Goal: Complete application form

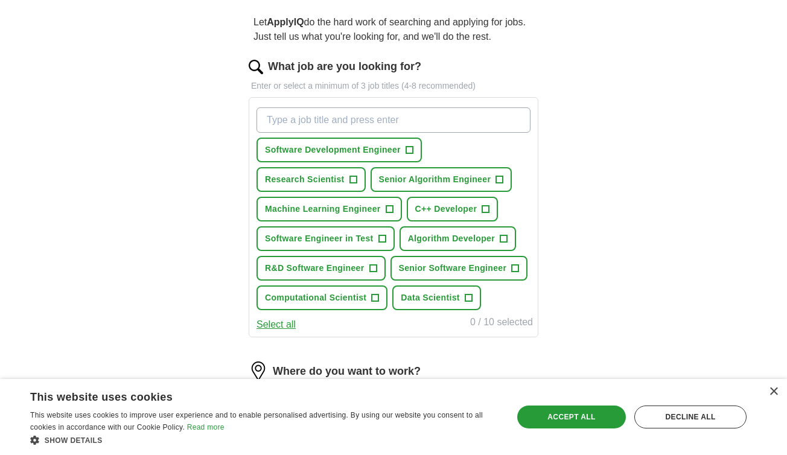
scroll to position [121, 0]
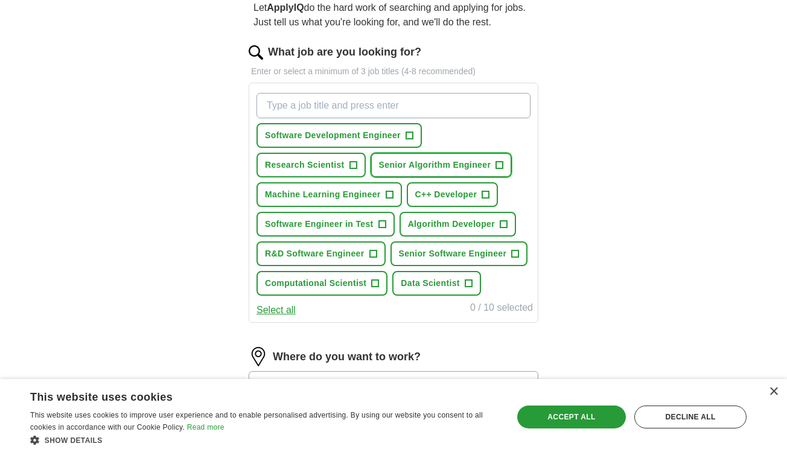
click at [501, 162] on span "+" at bounding box center [499, 166] width 7 height 10
click at [354, 164] on span "+" at bounding box center [352, 166] width 7 height 10
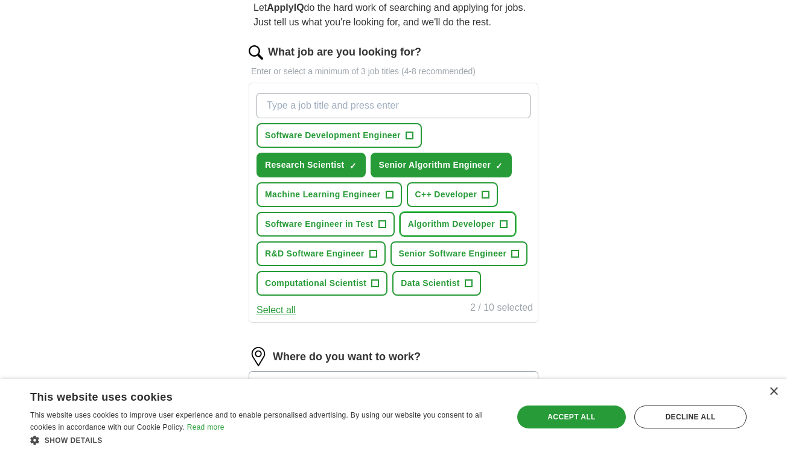
click at [506, 223] on span "+" at bounding box center [503, 225] width 7 height 10
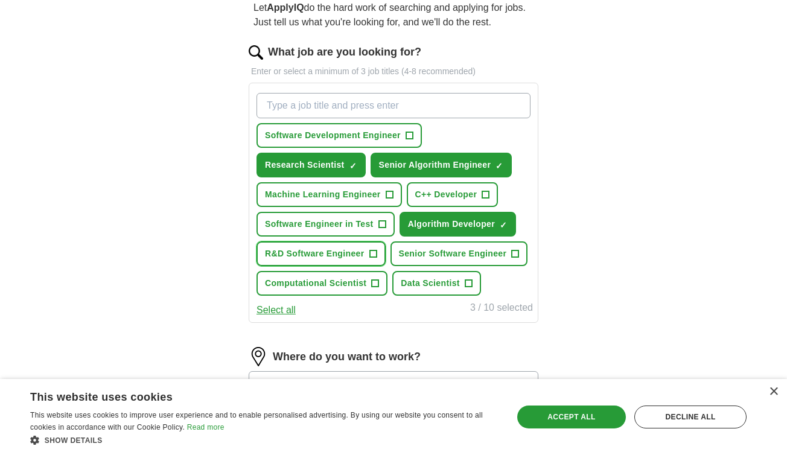
click at [374, 253] on span "+" at bounding box center [372, 254] width 7 height 10
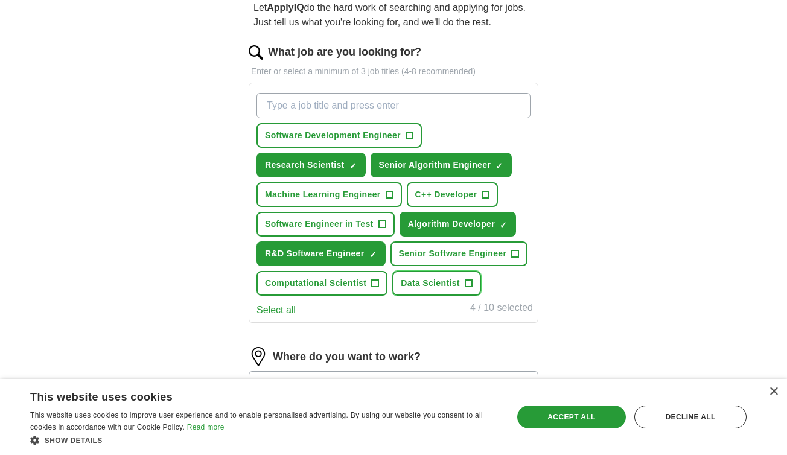
click at [468, 282] on span "+" at bounding box center [468, 284] width 7 height 10
click at [375, 281] on span "+" at bounding box center [375, 284] width 7 height 10
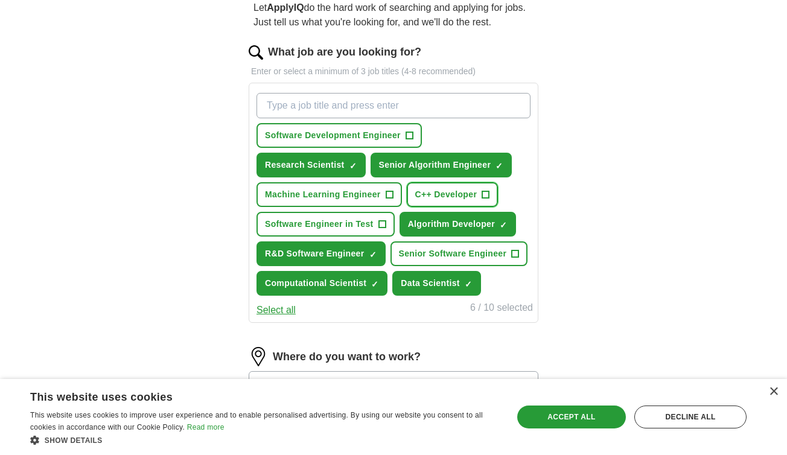
click at [485, 195] on span "+" at bounding box center [485, 195] width 7 height 10
click at [407, 133] on span "+" at bounding box center [409, 136] width 7 height 10
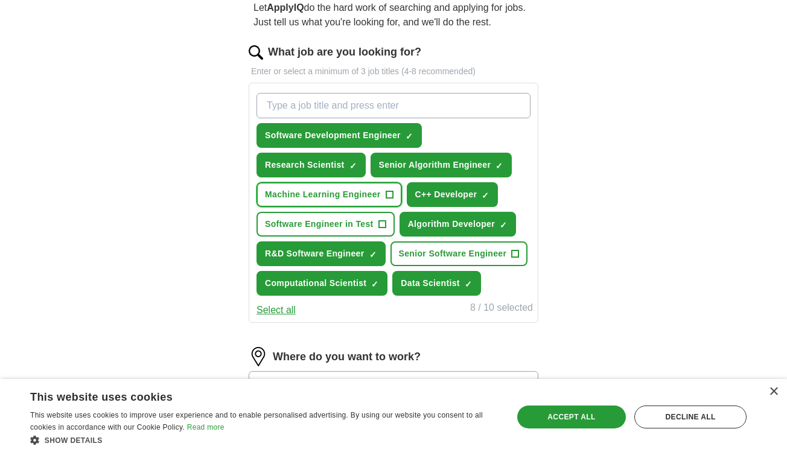
click at [391, 192] on span "+" at bounding box center [389, 195] width 7 height 10
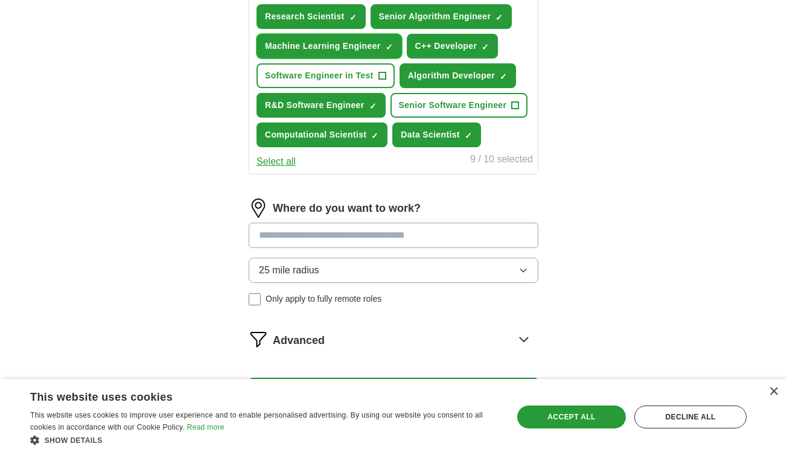
scroll to position [302, 0]
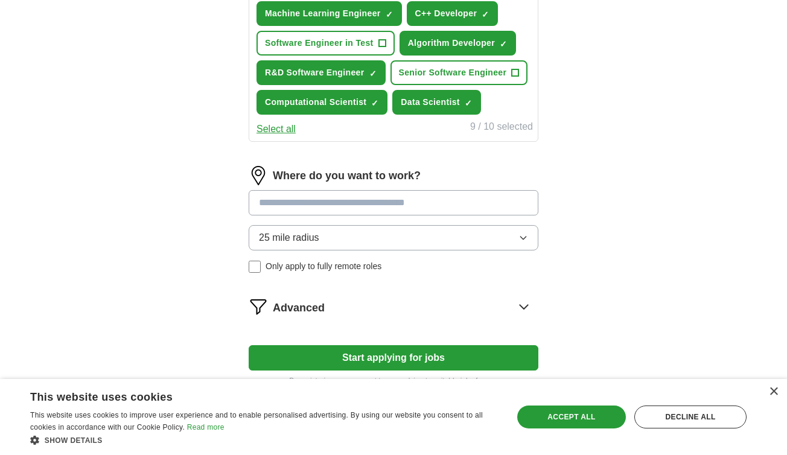
click at [433, 209] on input at bounding box center [394, 202] width 290 height 25
click at [329, 204] on input at bounding box center [394, 202] width 290 height 25
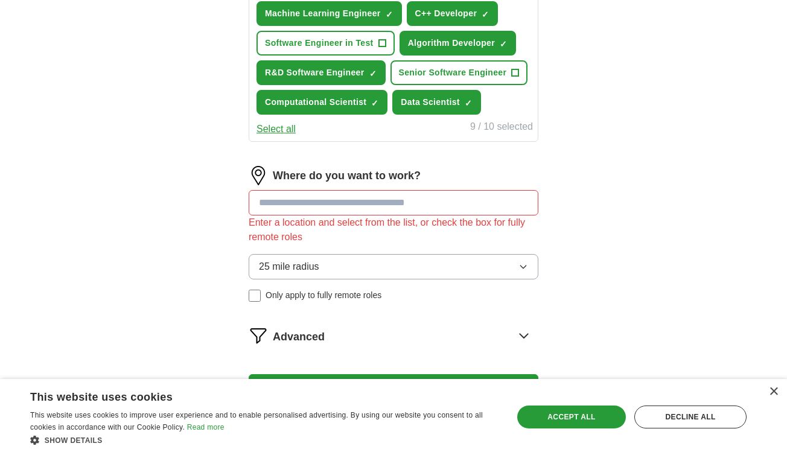
click at [525, 237] on div "Where do you want to work? Enter a location and select from the list, or check …" at bounding box center [394, 238] width 290 height 145
click at [398, 197] on input at bounding box center [394, 202] width 290 height 25
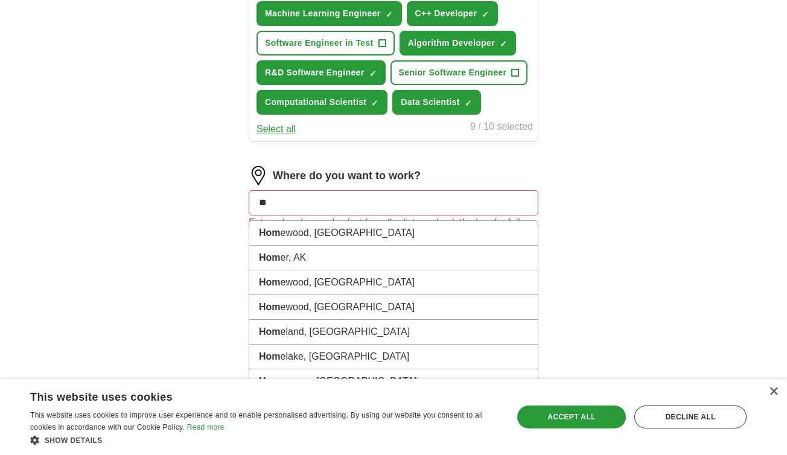
type input "*"
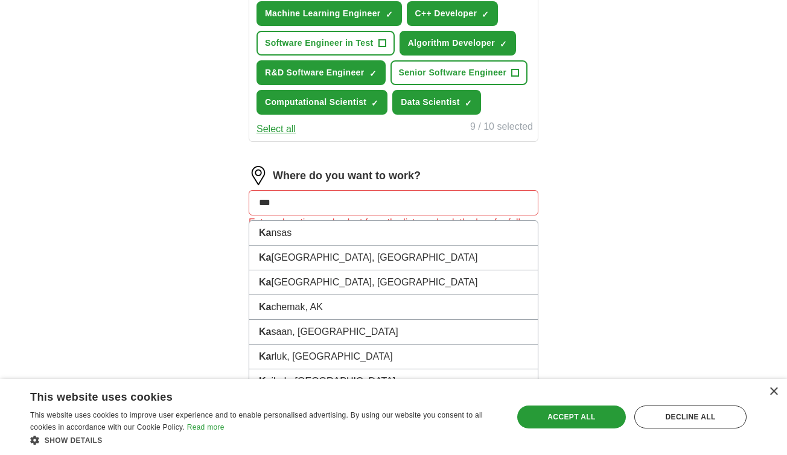
type input "****"
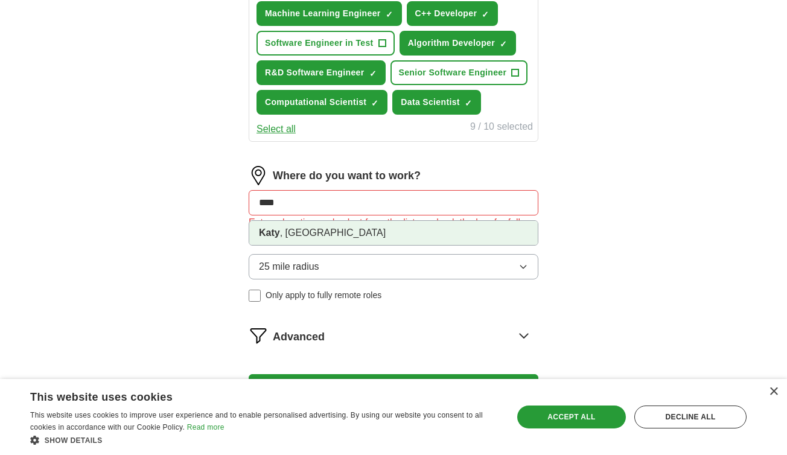
click at [343, 233] on li "[GEOGRAPHIC_DATA] , [GEOGRAPHIC_DATA]" at bounding box center [393, 233] width 288 height 24
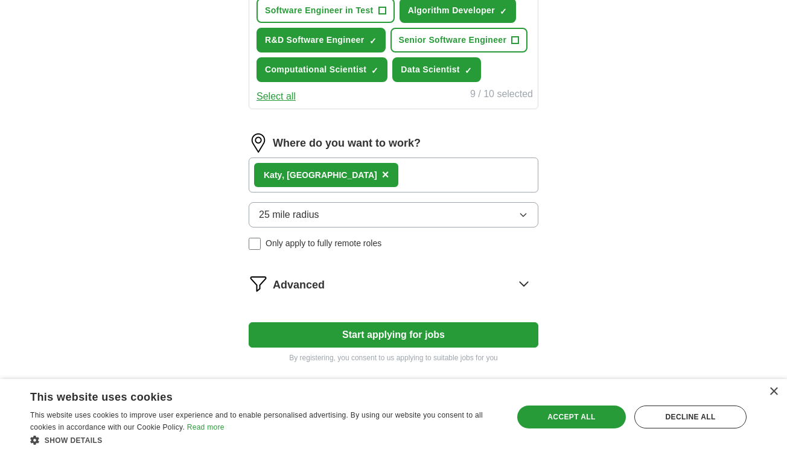
scroll to position [362, 0]
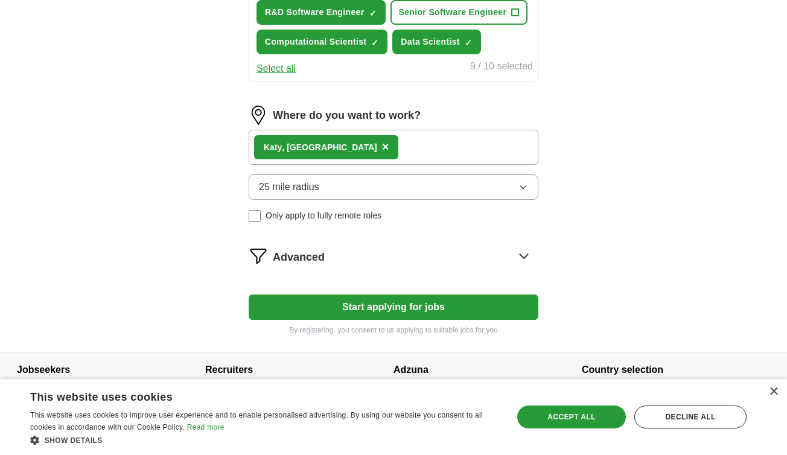
click at [526, 253] on icon at bounding box center [523, 255] width 19 height 19
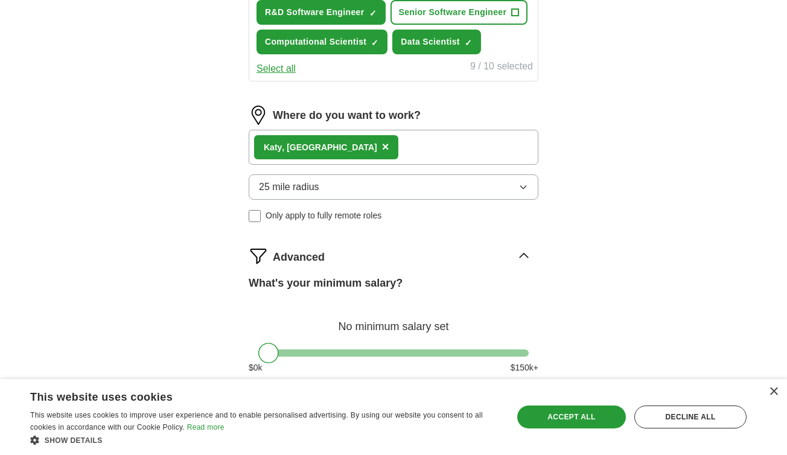
click at [526, 254] on icon at bounding box center [523, 255] width 19 height 19
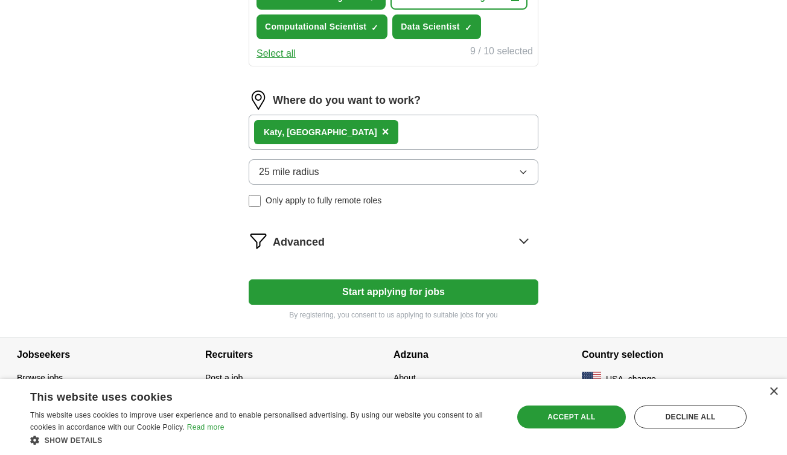
scroll to position [381, 0]
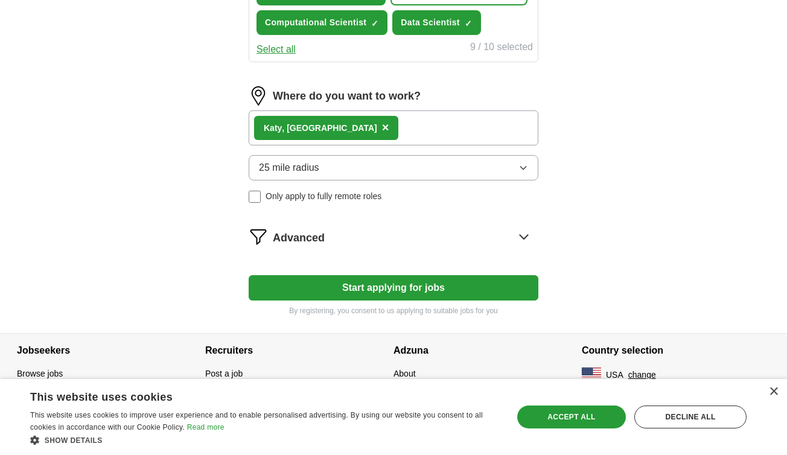
click at [363, 287] on button "Start applying for jobs" at bounding box center [394, 287] width 290 height 25
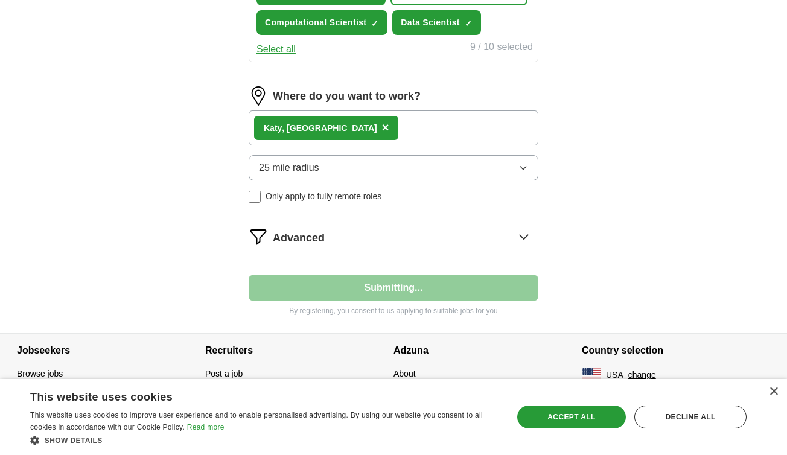
select select "**"
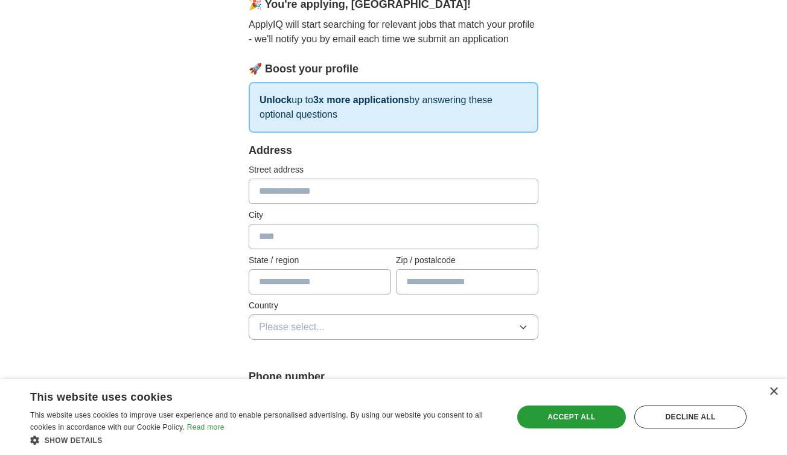
scroll to position [121, 0]
click at [312, 191] on input "text" at bounding box center [394, 190] width 290 height 25
type input "**********"
type input "*******"
type input "**"
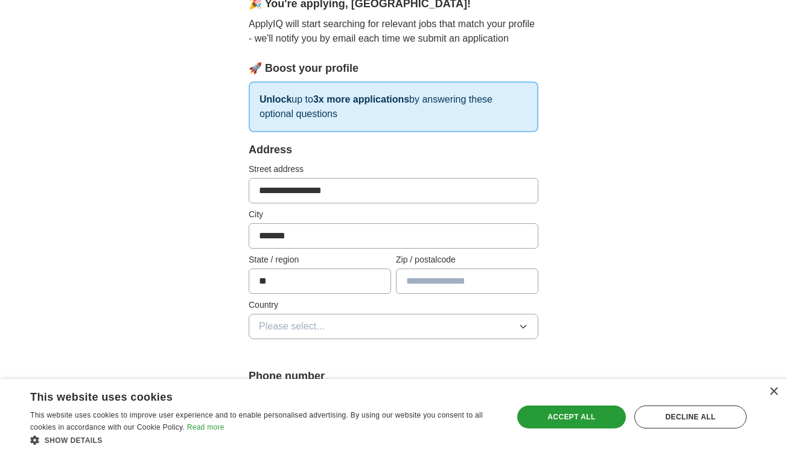
type input "*****"
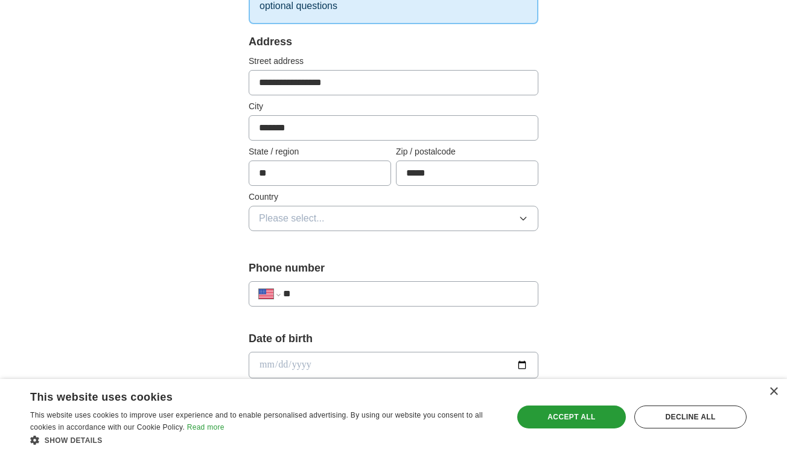
scroll to position [241, 0]
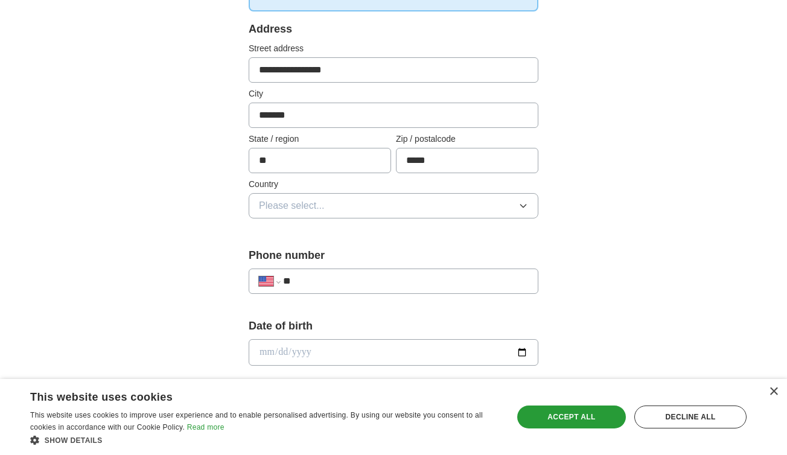
click at [430, 206] on button "Please select..." at bounding box center [394, 205] width 290 height 25
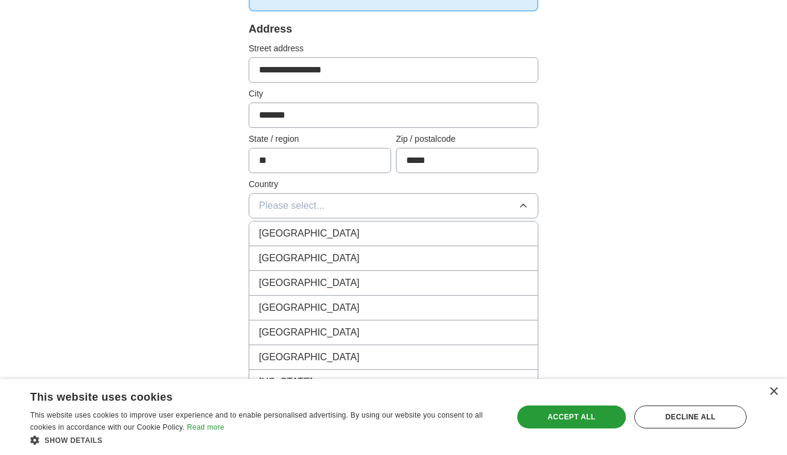
click at [334, 256] on div "[GEOGRAPHIC_DATA]" at bounding box center [393, 258] width 269 height 14
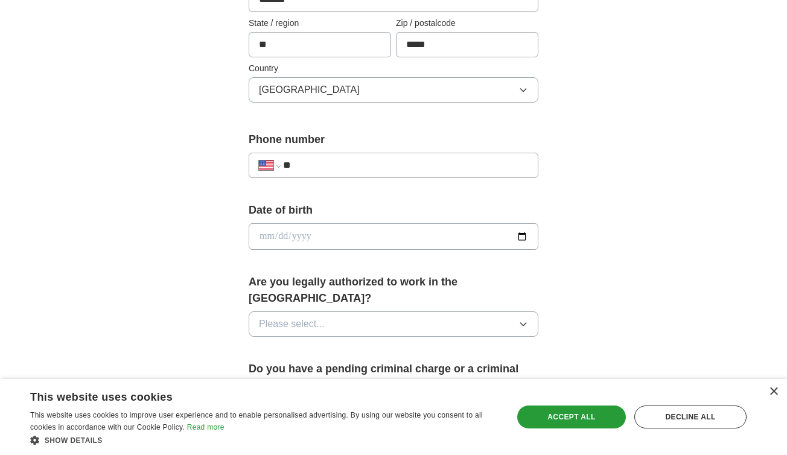
scroll to position [362, 0]
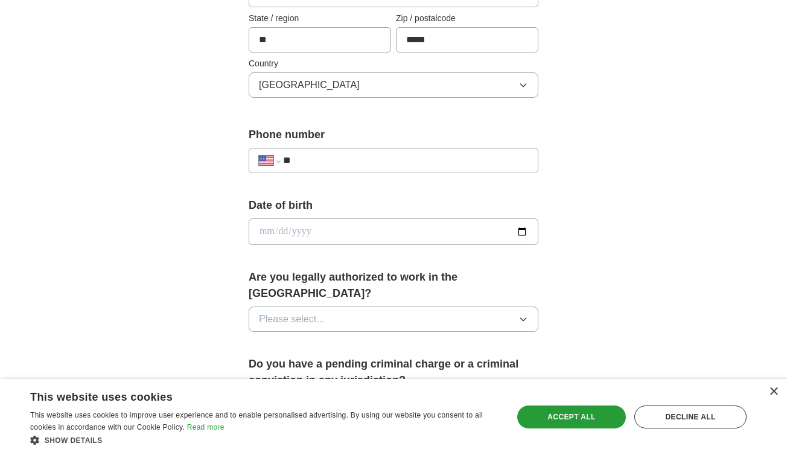
click at [521, 318] on icon "button" at bounding box center [522, 319] width 5 height 3
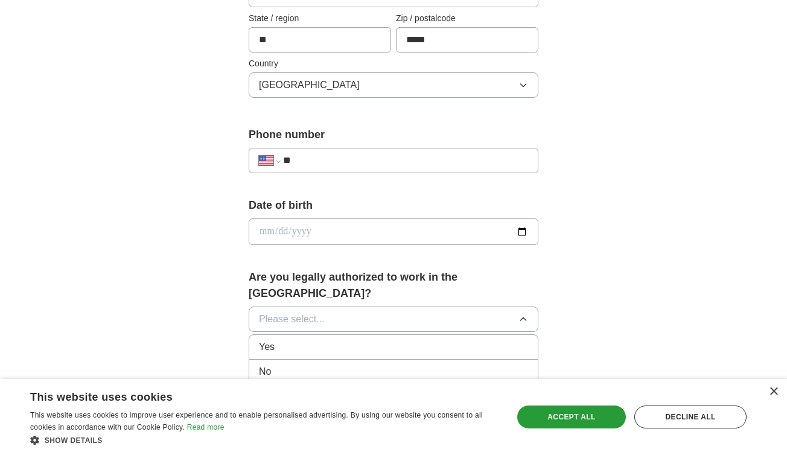
click at [307, 340] on div "Yes" at bounding box center [393, 347] width 269 height 14
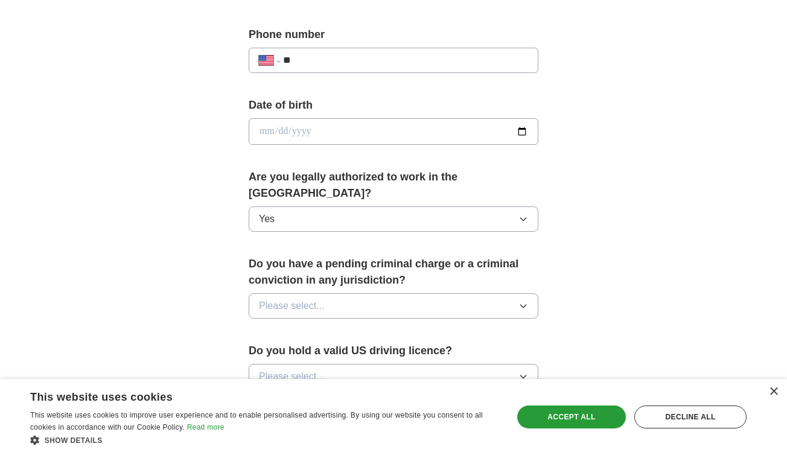
scroll to position [483, 0]
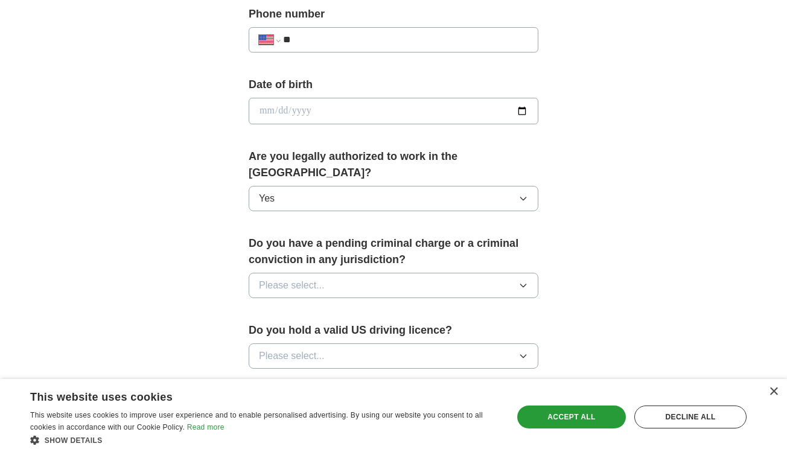
click at [520, 281] on icon "button" at bounding box center [523, 286] width 10 height 10
click at [316, 331] on div "No" at bounding box center [393, 338] width 269 height 14
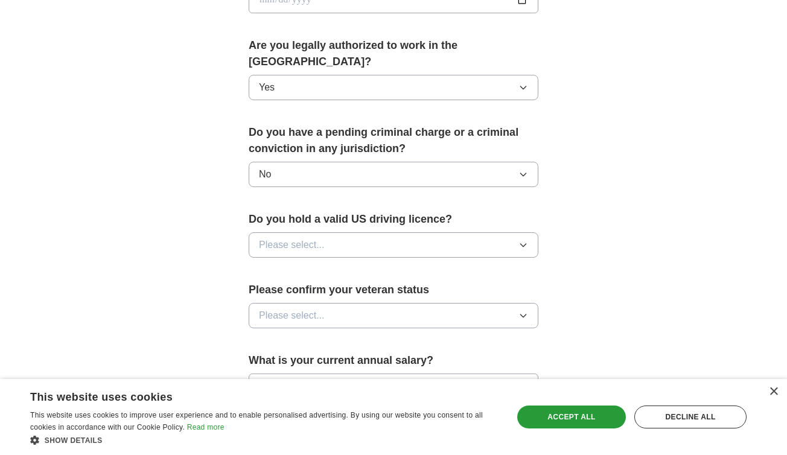
scroll to position [604, 0]
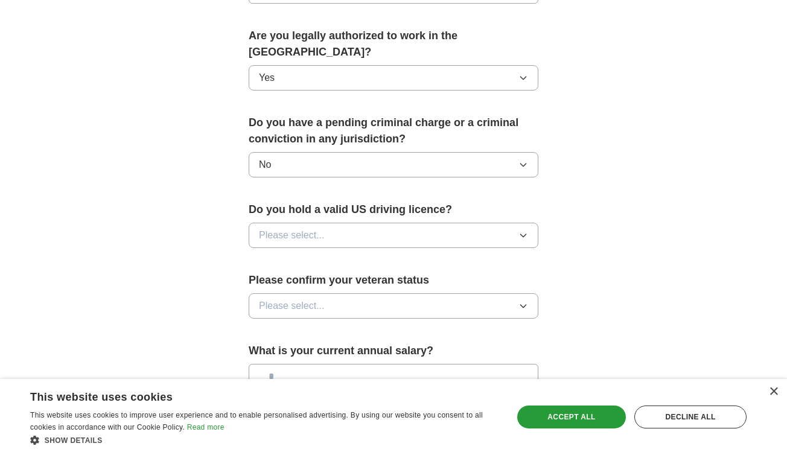
click at [524, 231] on icon "button" at bounding box center [523, 236] width 10 height 10
click at [342, 256] on div "Yes" at bounding box center [393, 263] width 269 height 14
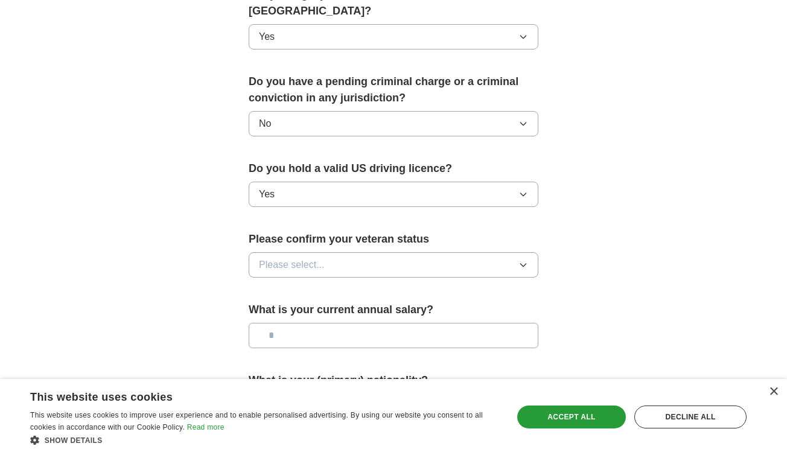
scroll to position [664, 0]
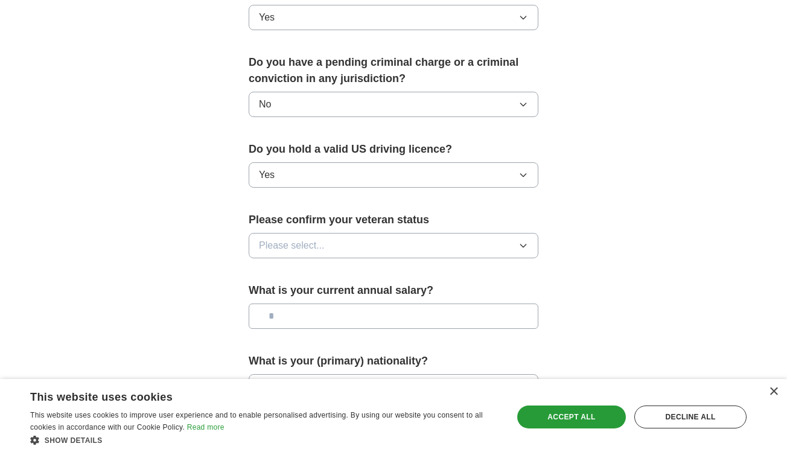
click at [526, 241] on icon "button" at bounding box center [523, 246] width 10 height 10
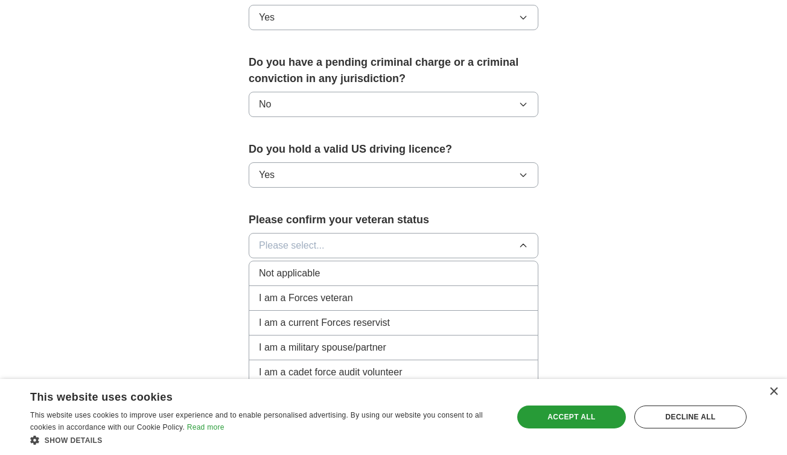
click at [274, 266] on span "Not applicable" at bounding box center [289, 273] width 61 height 14
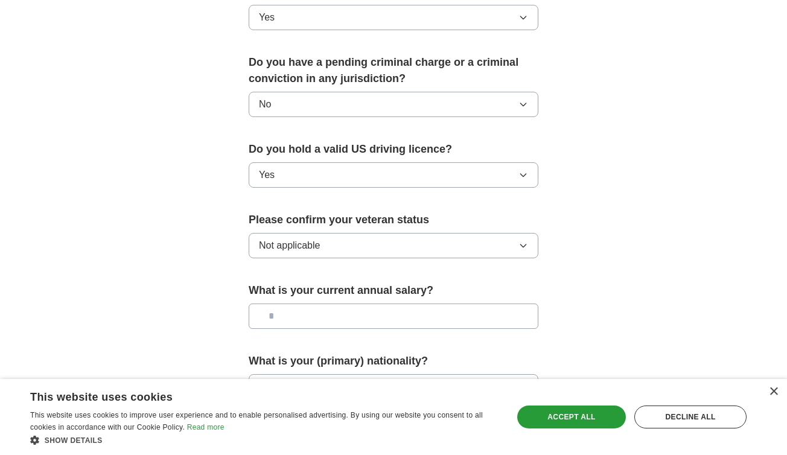
scroll to position [724, 0]
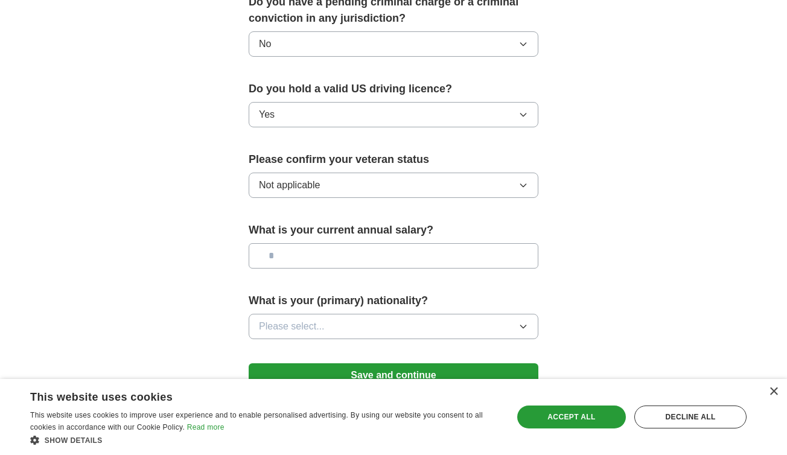
click at [310, 243] on input "text" at bounding box center [394, 255] width 290 height 25
type input "**"
click at [525, 322] on icon "button" at bounding box center [523, 327] width 10 height 10
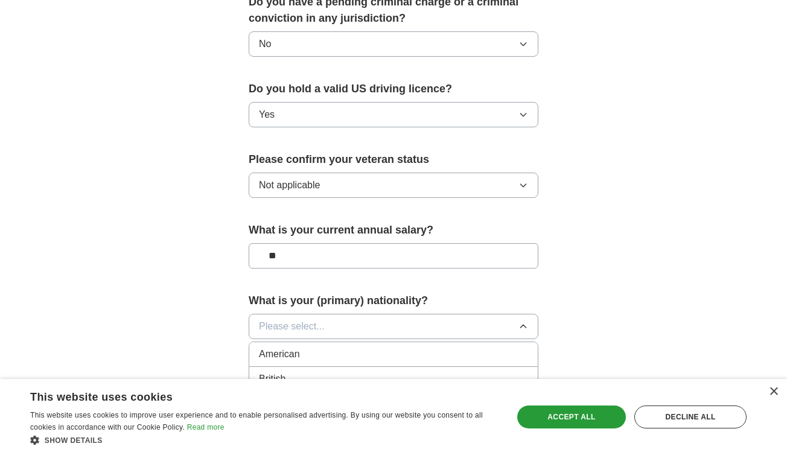
click at [349, 347] on div "American" at bounding box center [393, 354] width 269 height 14
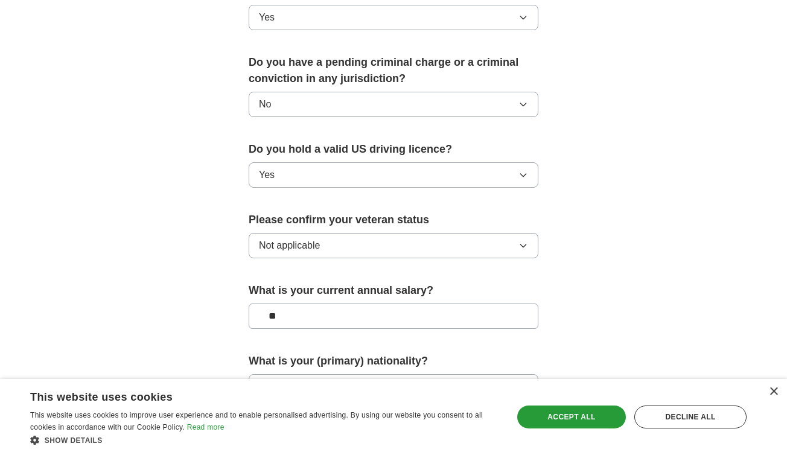
scroll to position [785, 0]
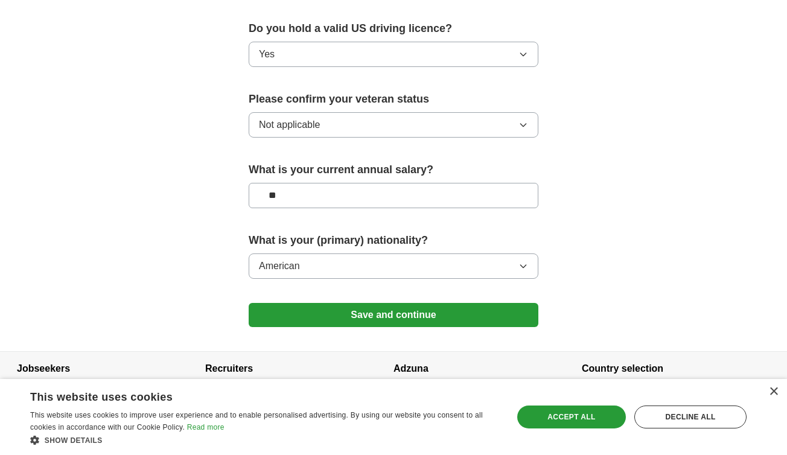
click at [394, 303] on button "Save and continue" at bounding box center [394, 315] width 290 height 24
